Goal: Task Accomplishment & Management: Use online tool/utility

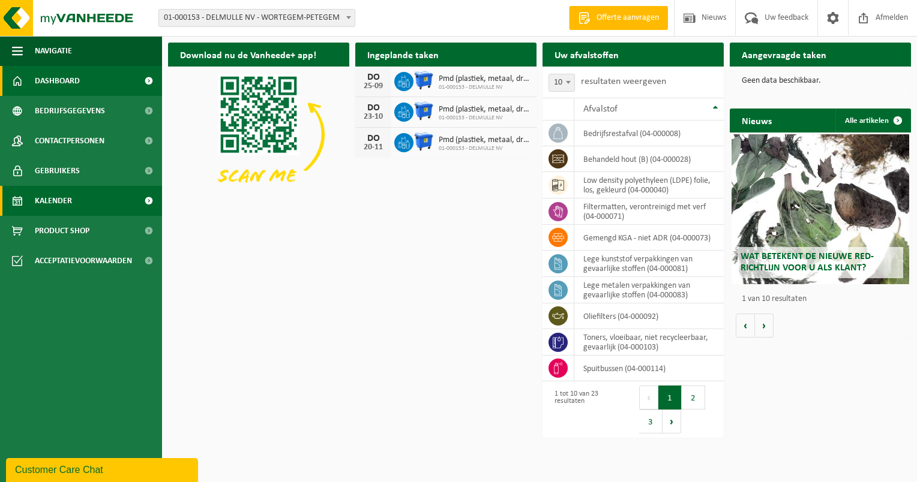
click at [65, 207] on span "Kalender" at bounding box center [53, 201] width 37 height 30
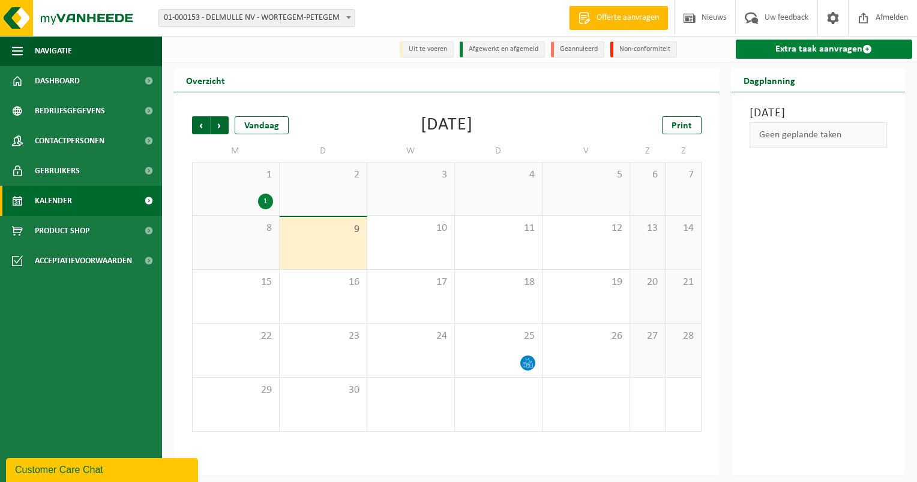
click at [805, 50] on link "Extra taak aanvragen" at bounding box center [824, 49] width 177 height 19
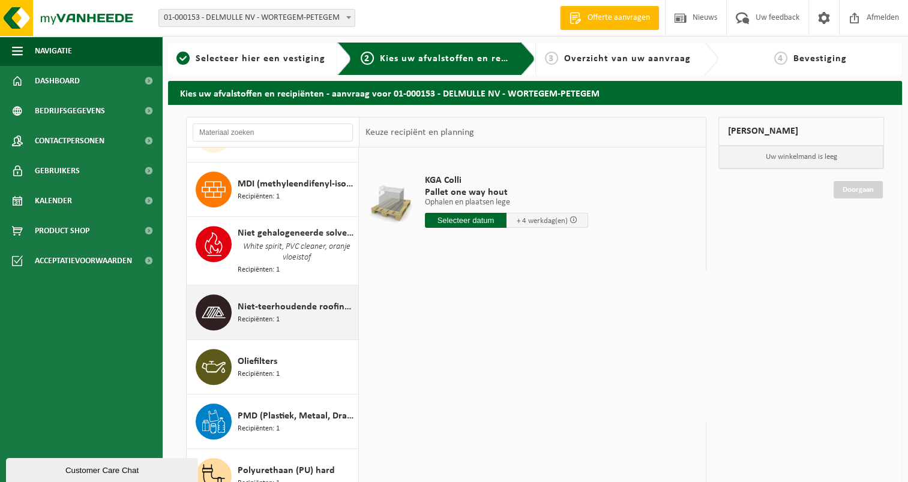
scroll to position [780, 0]
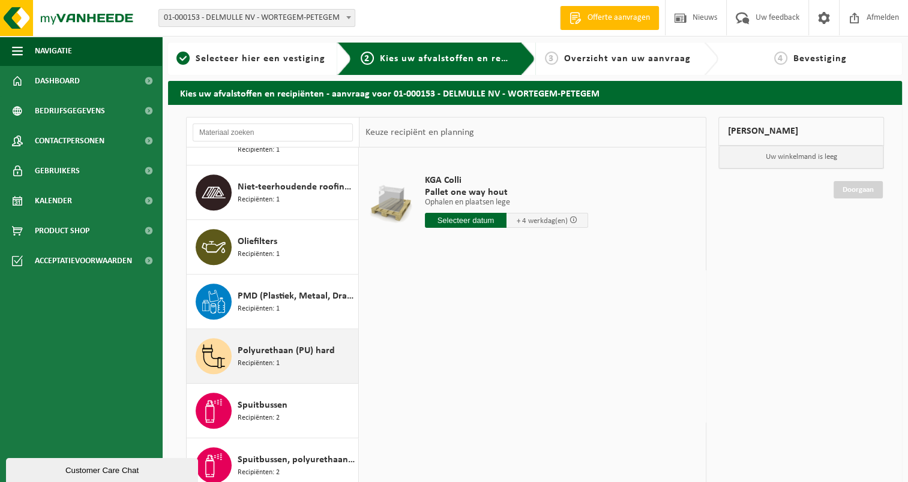
click at [285, 331] on div "Polyurethaan (PU) hard Recipiënten: 1" at bounding box center [273, 356] width 172 height 54
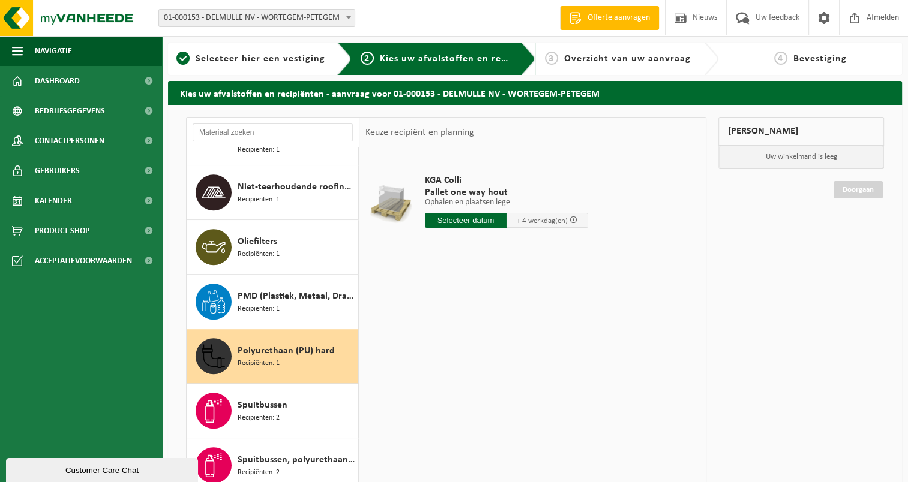
scroll to position [878, 0]
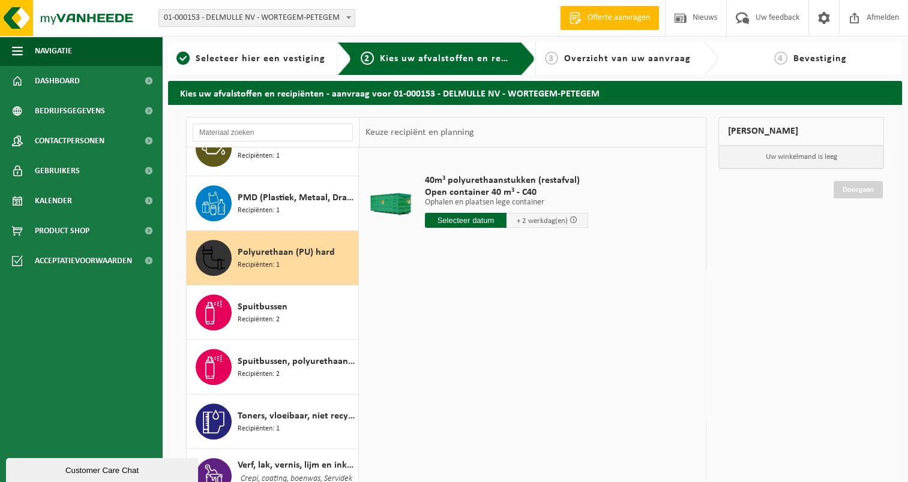
click at [456, 214] on input "text" at bounding box center [466, 220] width 82 height 15
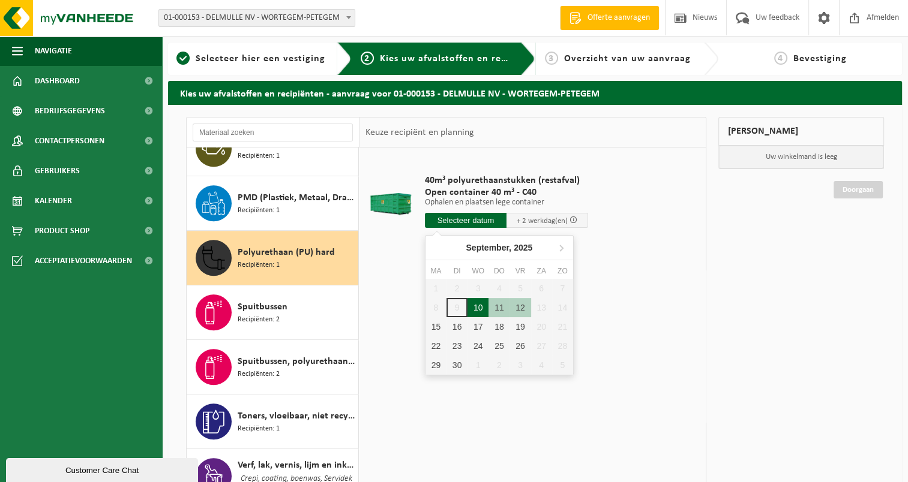
click at [480, 304] on div "10" at bounding box center [477, 307] width 21 height 19
type input "Van [DATE]"
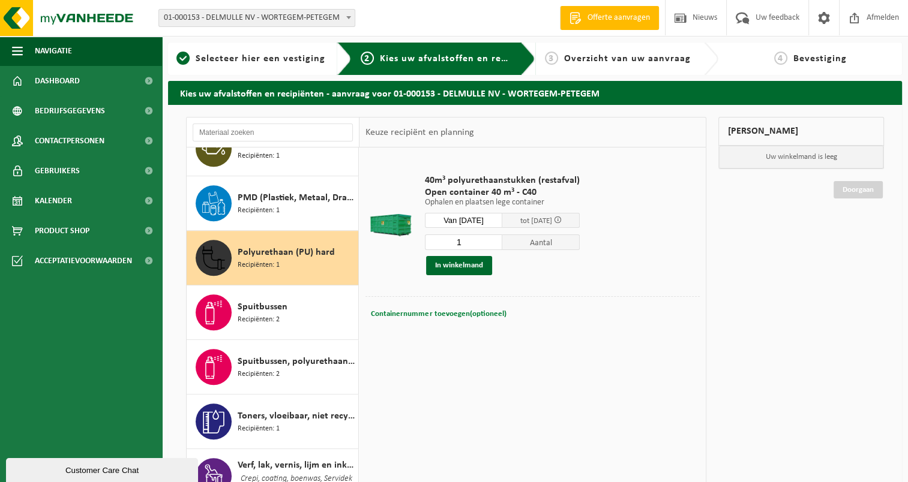
click at [422, 310] on span "Containernummer toevoegen(optioneel)" at bounding box center [438, 314] width 135 height 8
type input "c40-549"
click at [449, 253] on div "1 Aantal In winkelmand" at bounding box center [502, 254] width 155 height 41
click at [441, 264] on button "In winkelmand" at bounding box center [459, 265] width 66 height 19
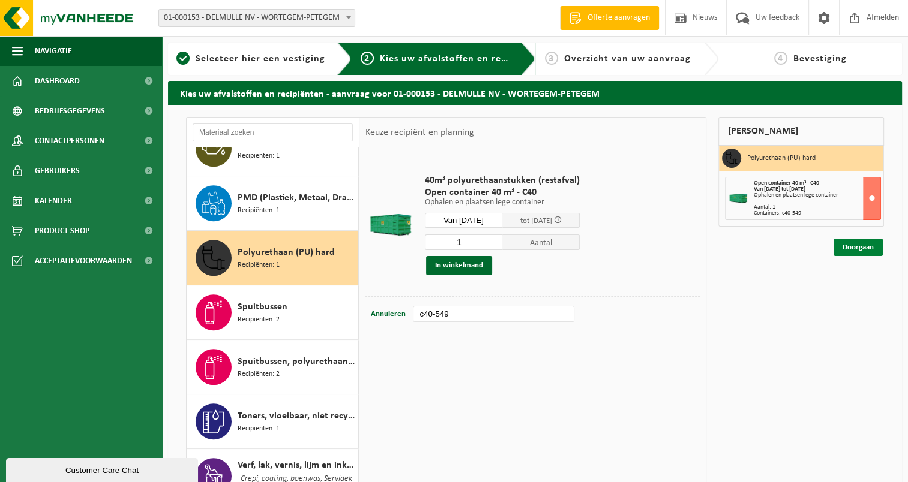
click at [842, 246] on link "Doorgaan" at bounding box center [857, 247] width 49 height 17
